Goal: Task Accomplishment & Management: Manage account settings

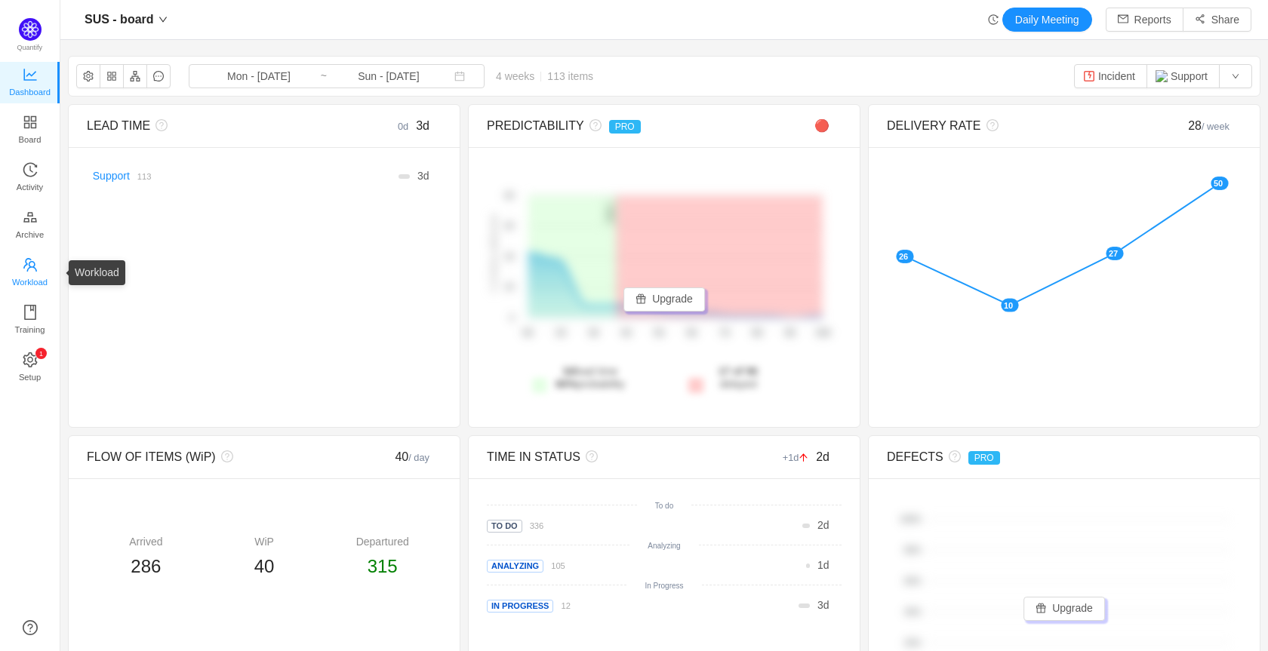
click at [41, 275] on span "Workload" at bounding box center [29, 282] width 35 height 30
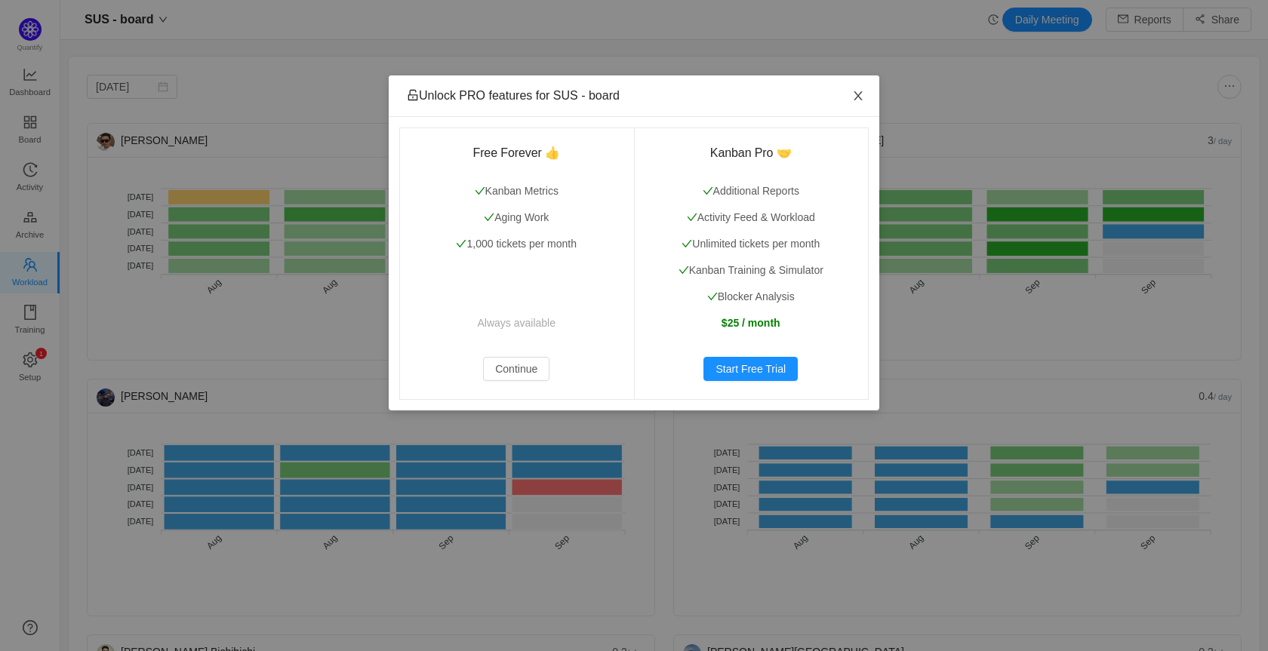
click at [858, 91] on icon "icon: close" at bounding box center [858, 96] width 12 height 12
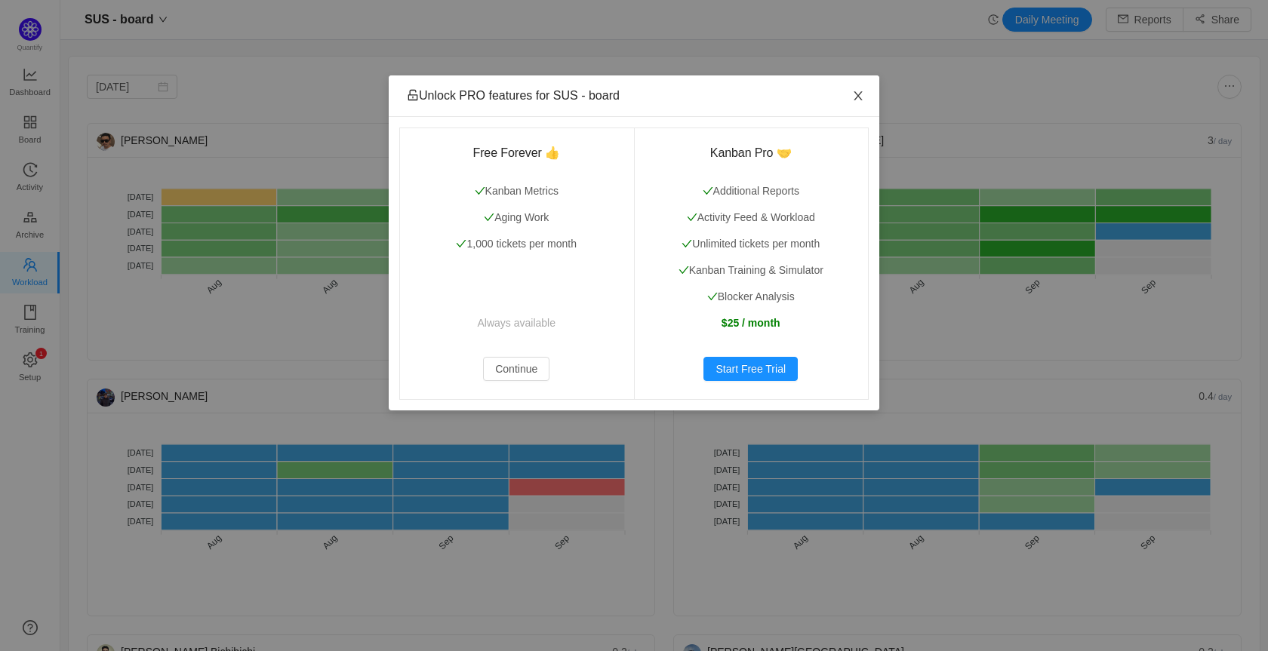
click at [860, 91] on icon "icon: close" at bounding box center [858, 96] width 12 height 12
click at [857, 94] on icon "icon: close" at bounding box center [858, 96] width 12 height 12
click at [848, 96] on span "Close" at bounding box center [858, 96] width 42 height 42
click at [854, 87] on span "Close" at bounding box center [858, 96] width 42 height 42
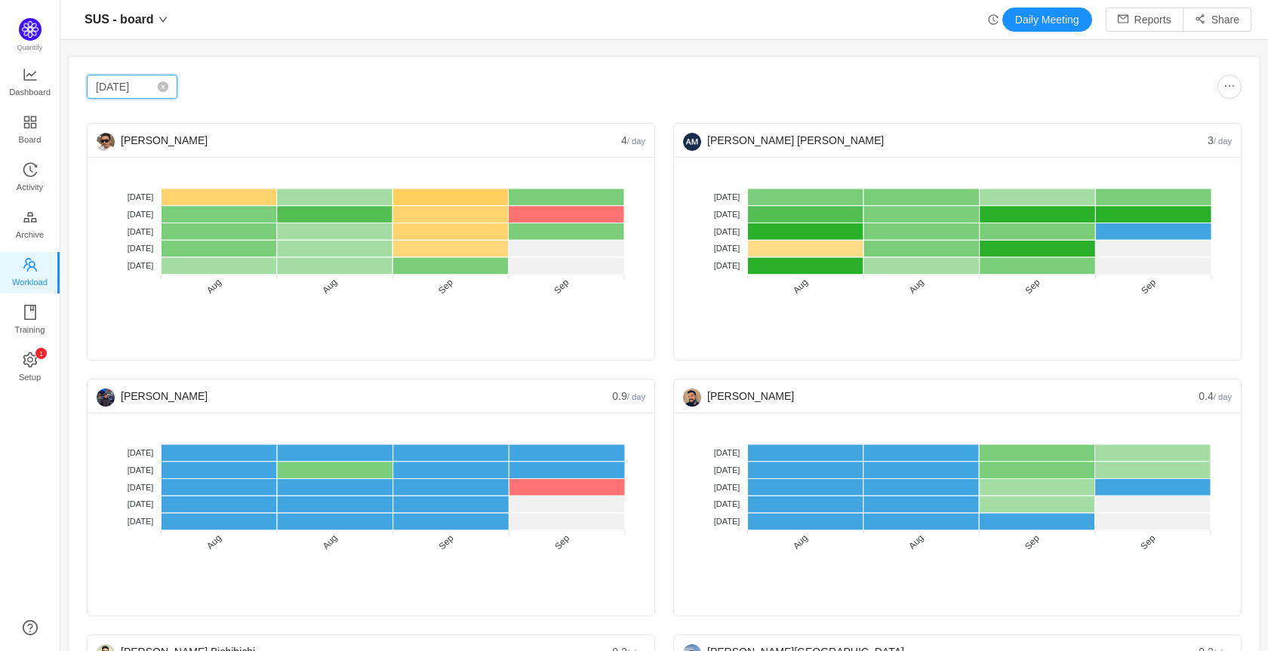
click at [96, 85] on input "[DATE]" at bounding box center [132, 87] width 91 height 24
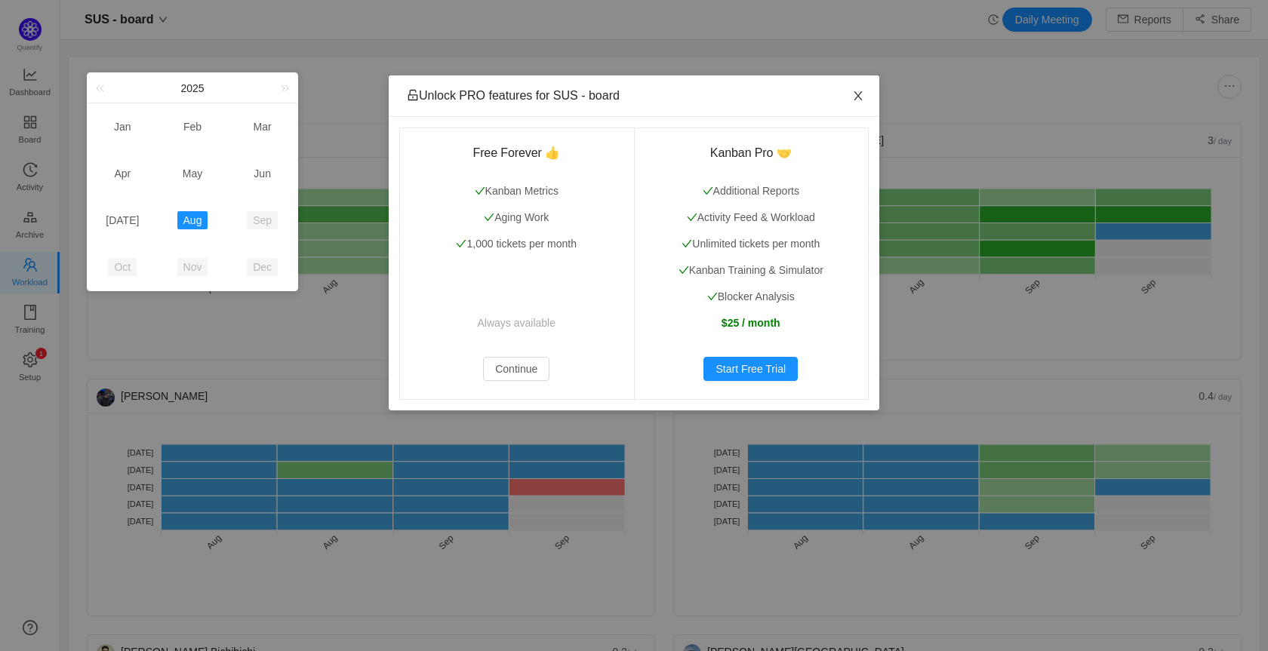
click at [860, 94] on icon "icon: close" at bounding box center [858, 95] width 8 height 9
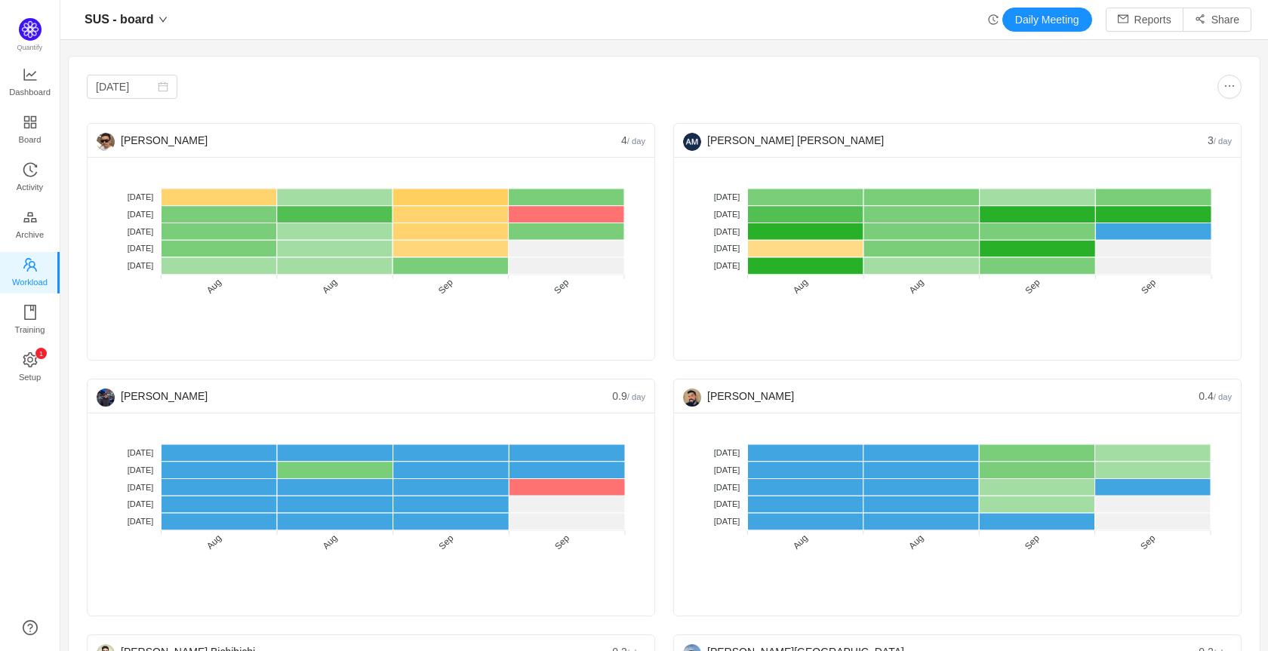
click at [1205, 137] on body "SUS - board Daily Meeting Reports Share [DATE] [PERSON_NAME] [PERSON_NAME] 3 / …" at bounding box center [634, 325] width 1268 height 651
click at [1217, 95] on button "button" at bounding box center [1229, 87] width 24 height 24
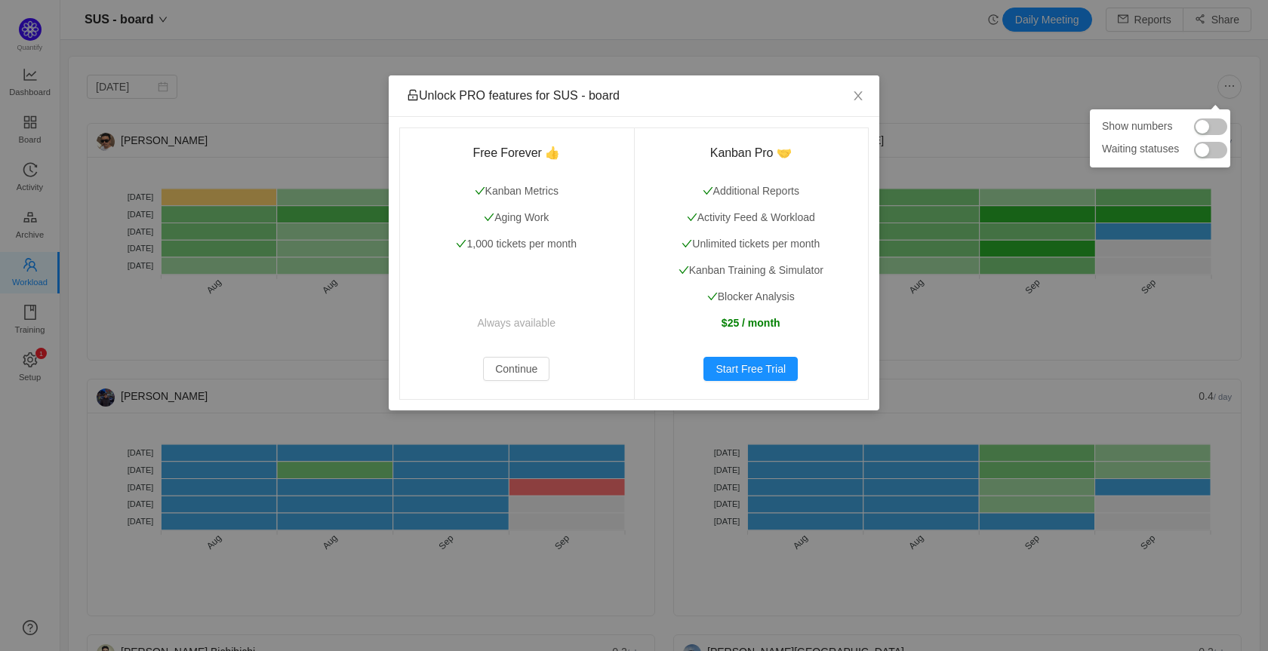
click at [1202, 129] on button "button" at bounding box center [1210, 126] width 33 height 17
click at [1204, 146] on button "button" at bounding box center [1210, 150] width 33 height 17
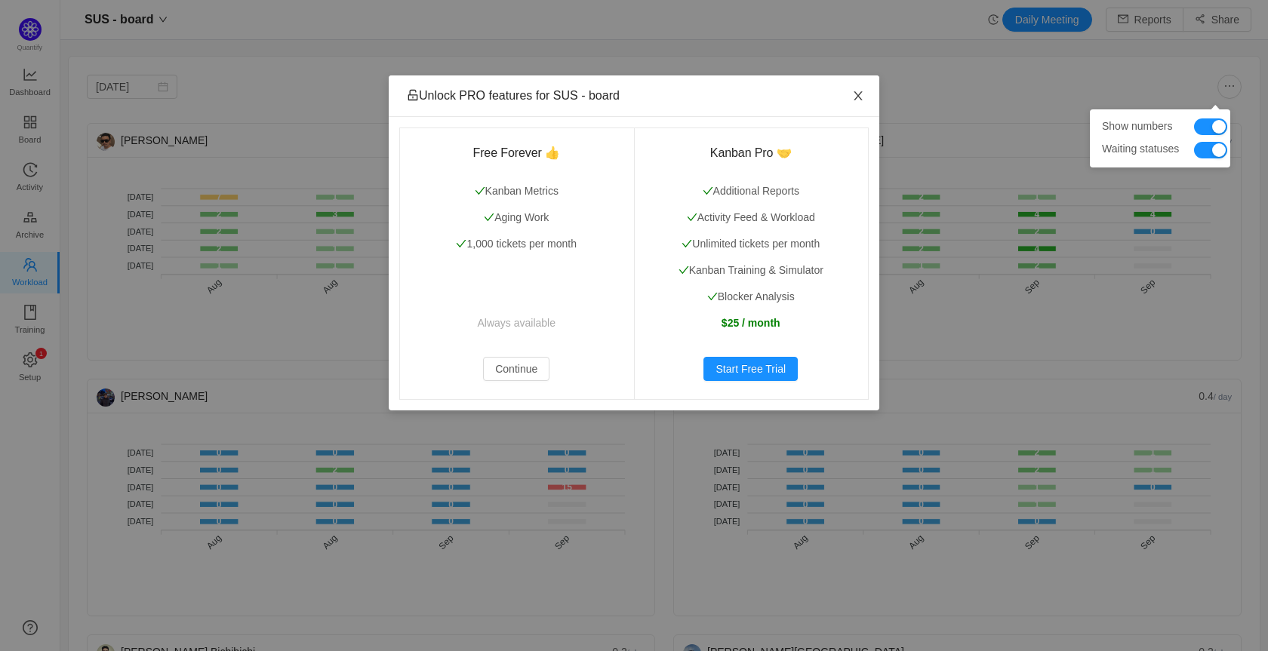
click at [861, 97] on icon "icon: close" at bounding box center [858, 96] width 12 height 12
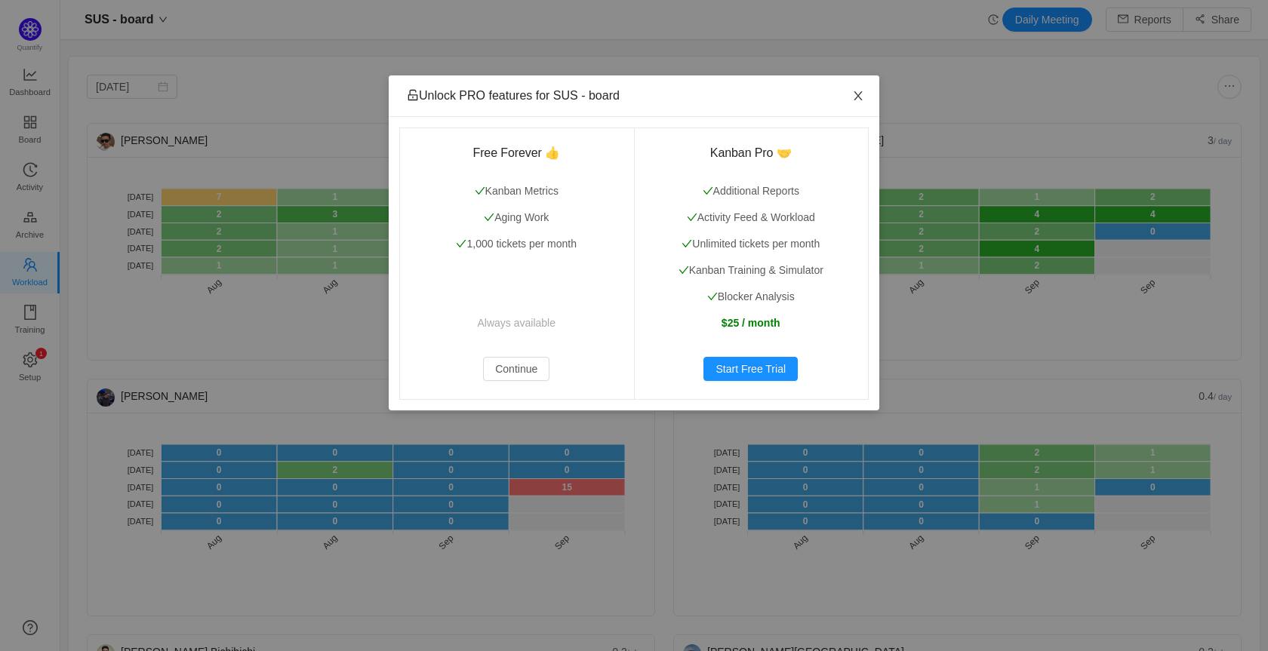
click at [861, 97] on icon "icon: close" at bounding box center [858, 96] width 12 height 12
click at [520, 368] on button "Continue" at bounding box center [516, 369] width 66 height 24
